Goal: Task Accomplishment & Management: Use online tool/utility

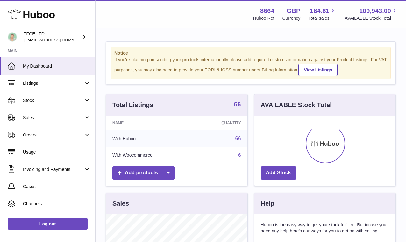
scroll to position [99, 141]
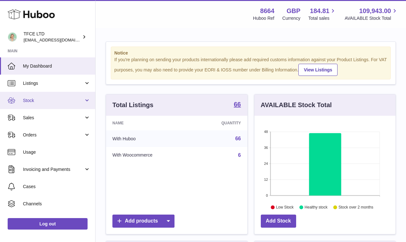
click at [65, 106] on link "Stock" at bounding box center [47, 100] width 95 height 17
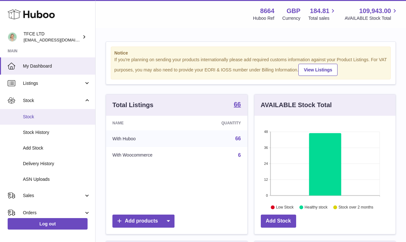
click at [62, 121] on link "Stock" at bounding box center [47, 117] width 95 height 16
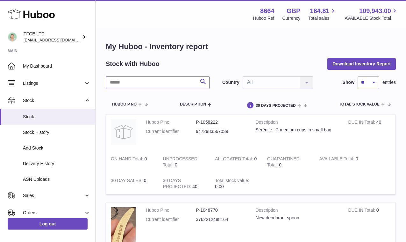
click at [159, 83] on input "text" at bounding box center [158, 82] width 104 height 13
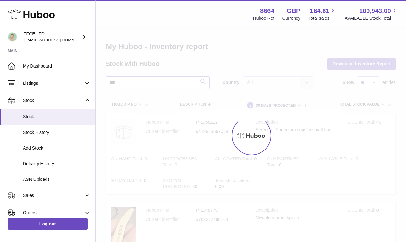
type input "***"
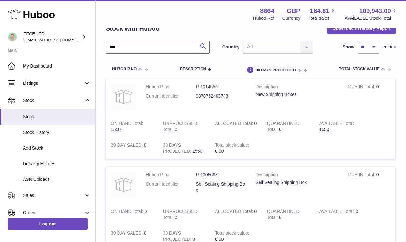
scroll to position [35, 0]
